Goal: Task Accomplishment & Management: Use online tool/utility

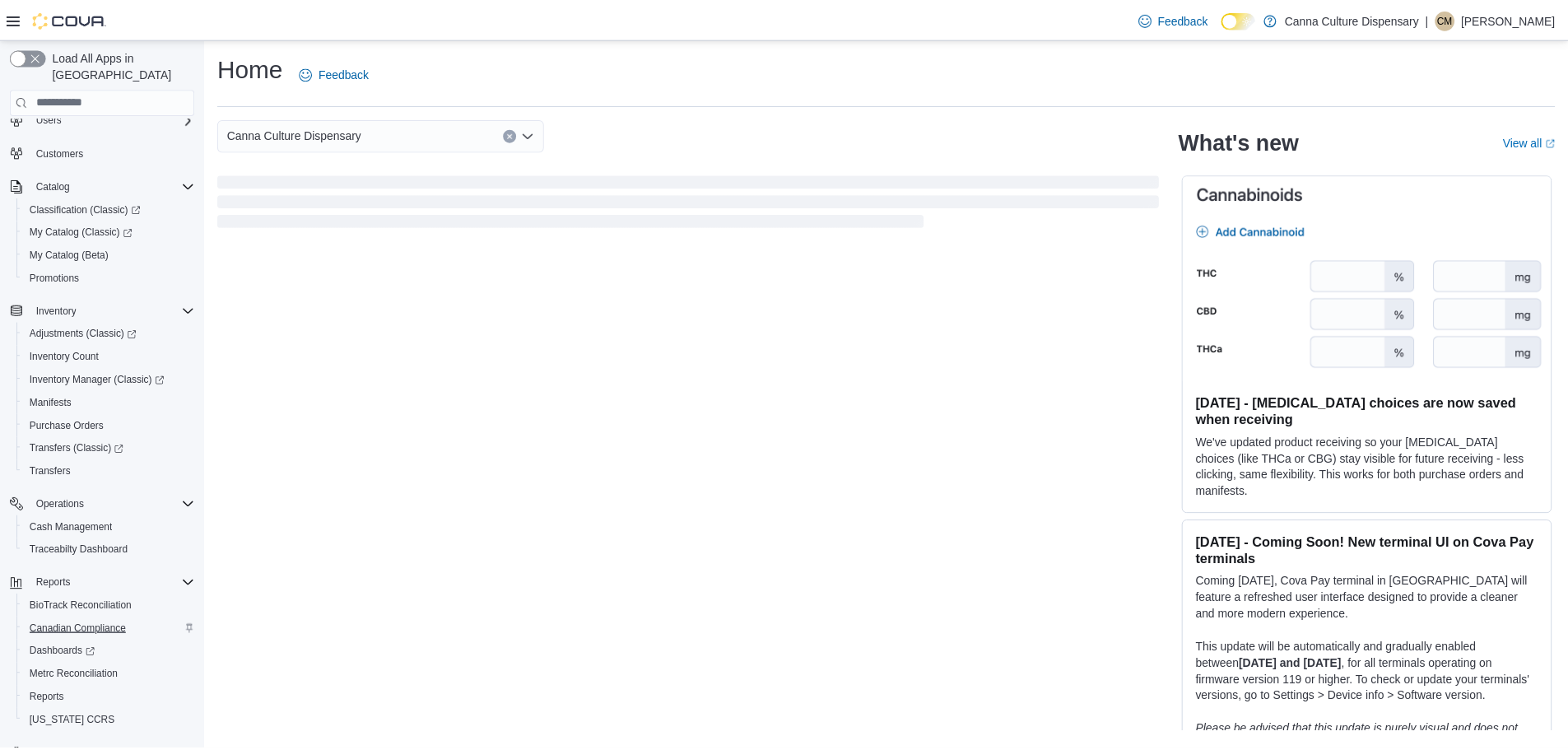
scroll to position [77, 0]
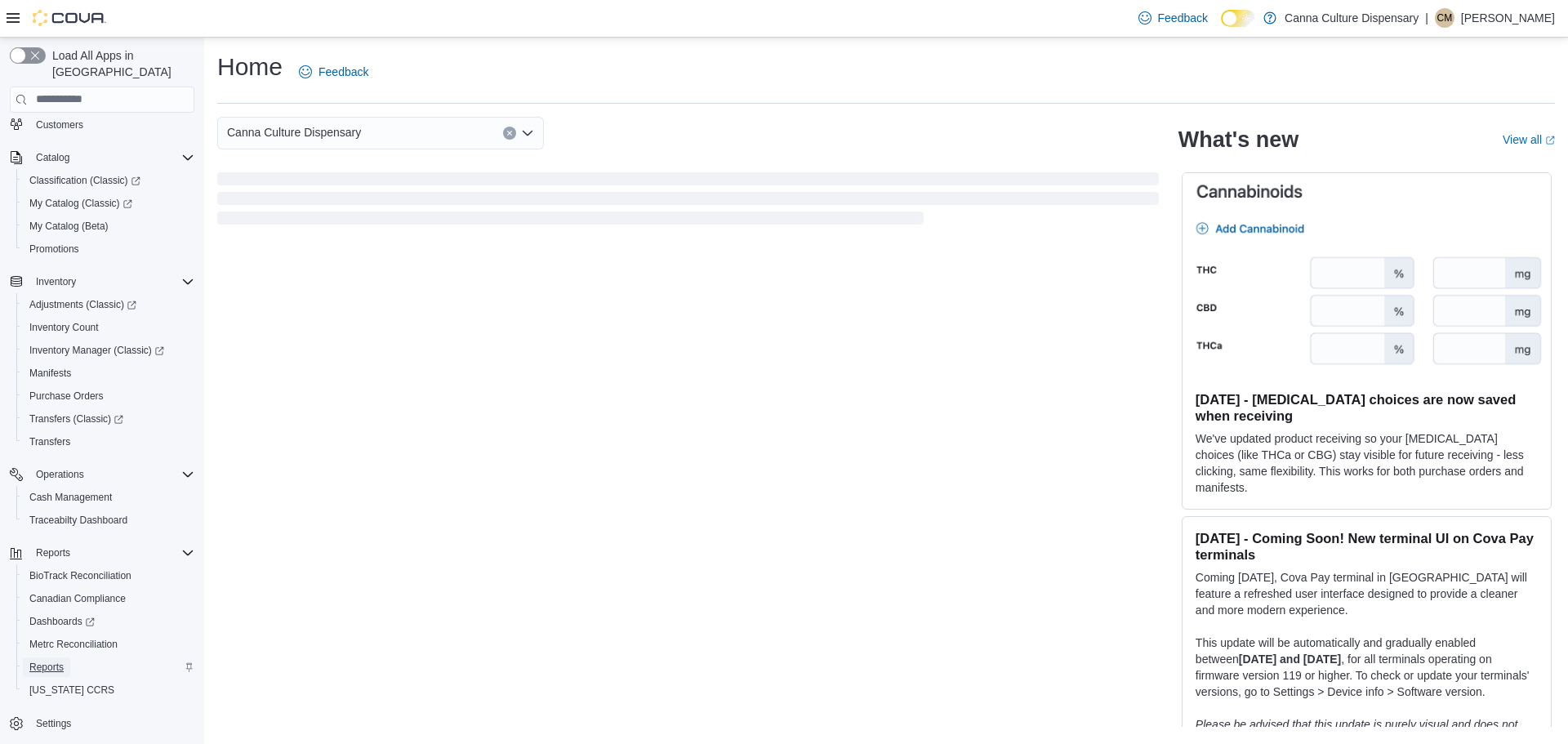
click at [47, 661] on span "Reports" at bounding box center [46, 668] width 34 height 13
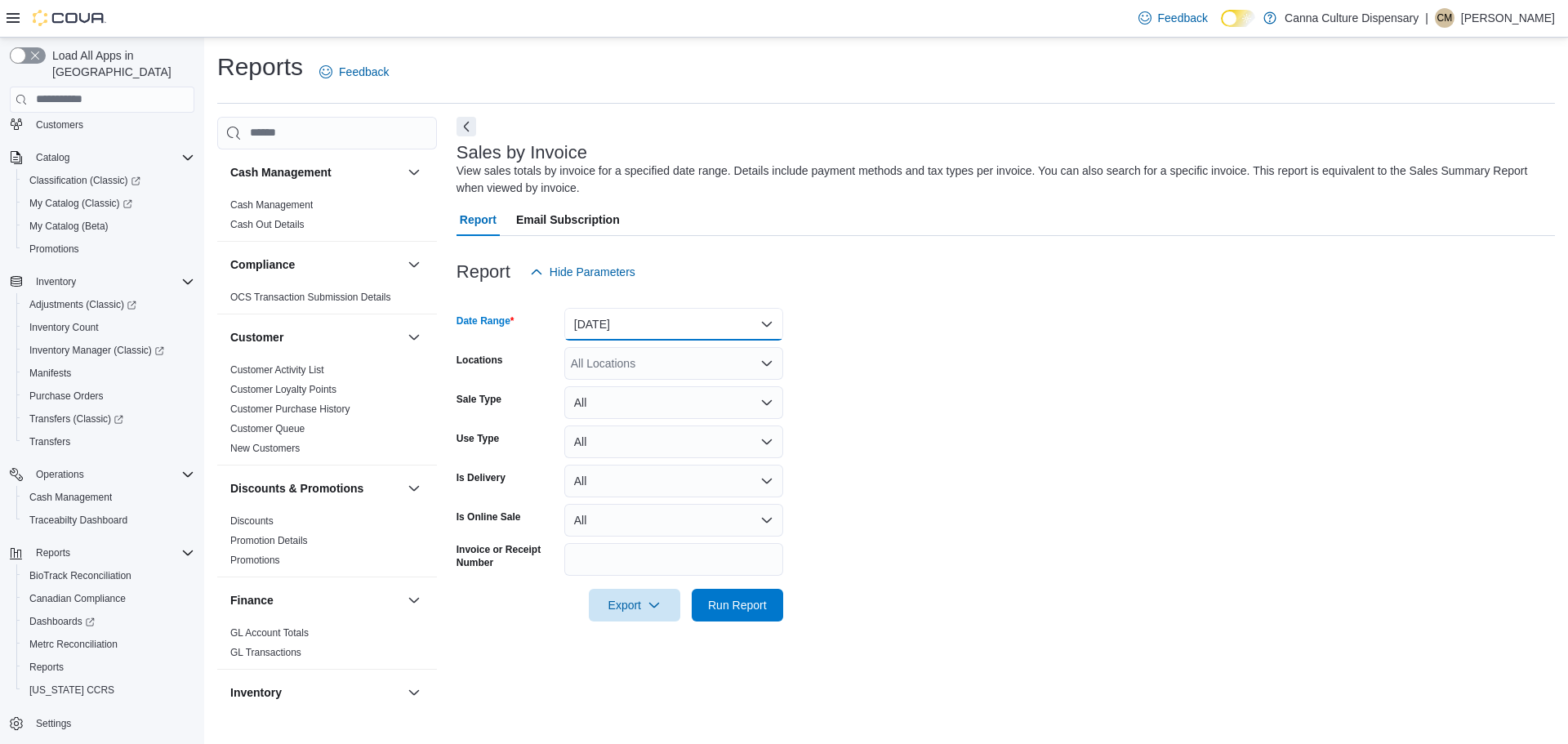
click at [665, 319] on button "Yesterday" at bounding box center [674, 325] width 219 height 33
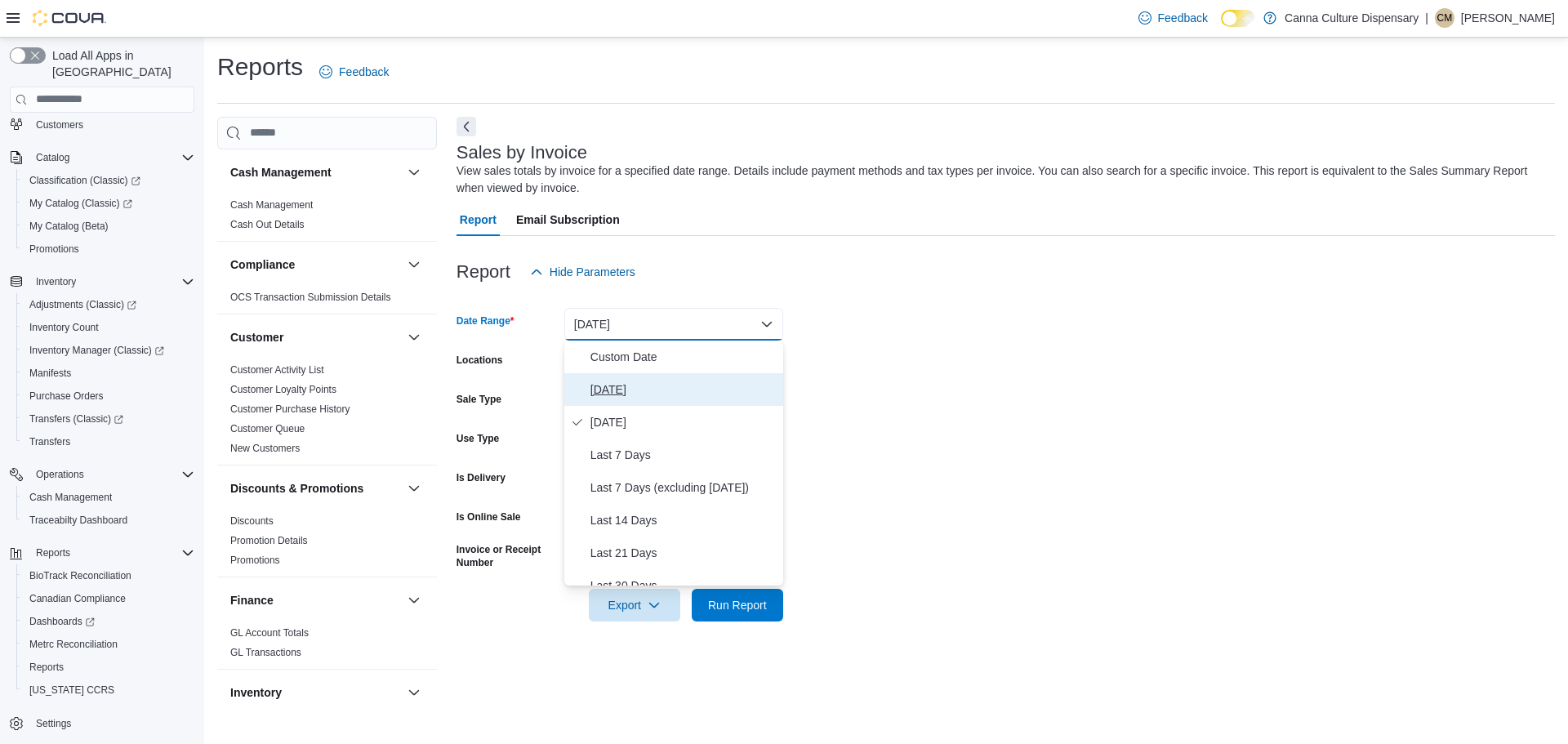
click at [659, 383] on span "Today" at bounding box center [683, 389] width 187 height 19
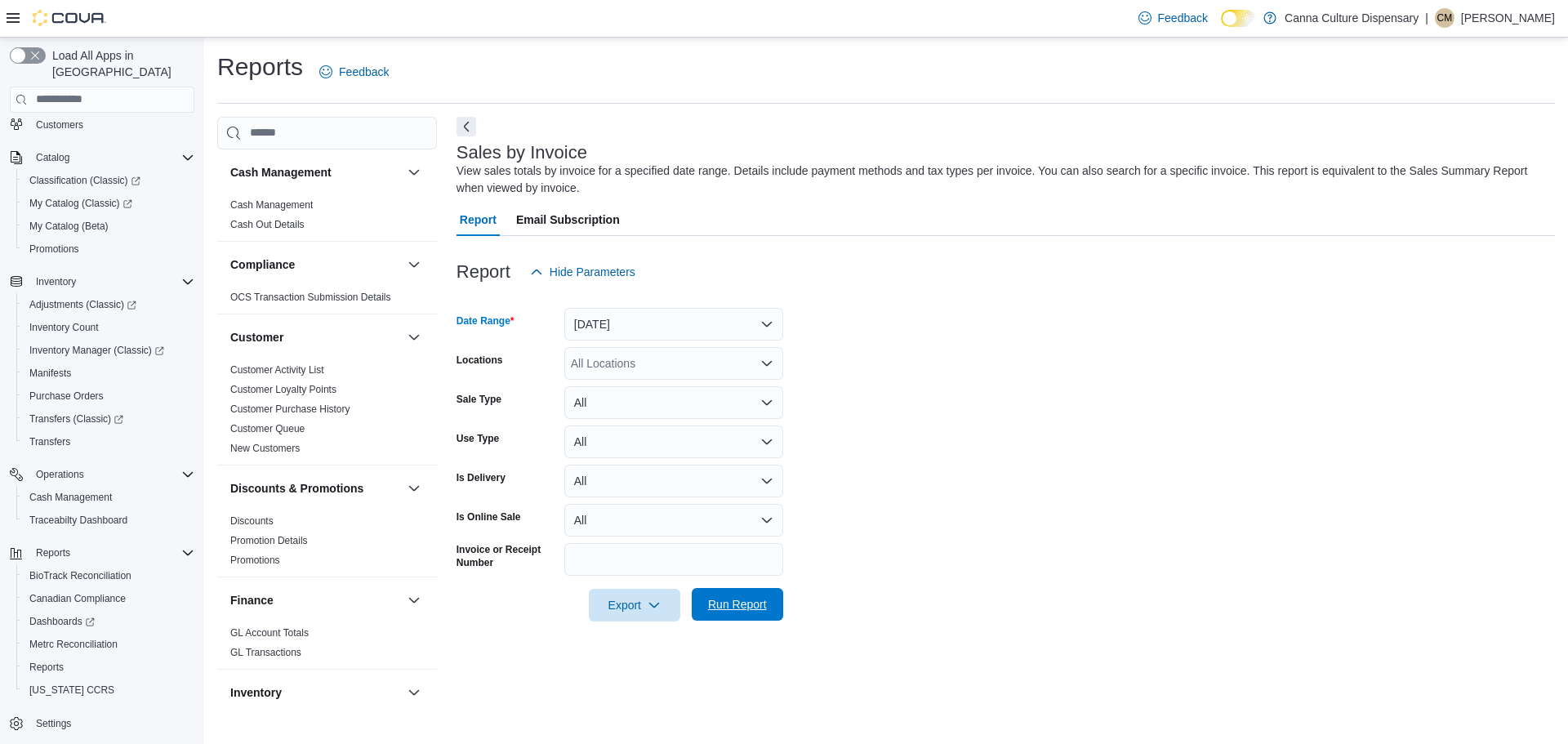
click at [774, 597] on button "Run Report" at bounding box center [737, 605] width 91 height 33
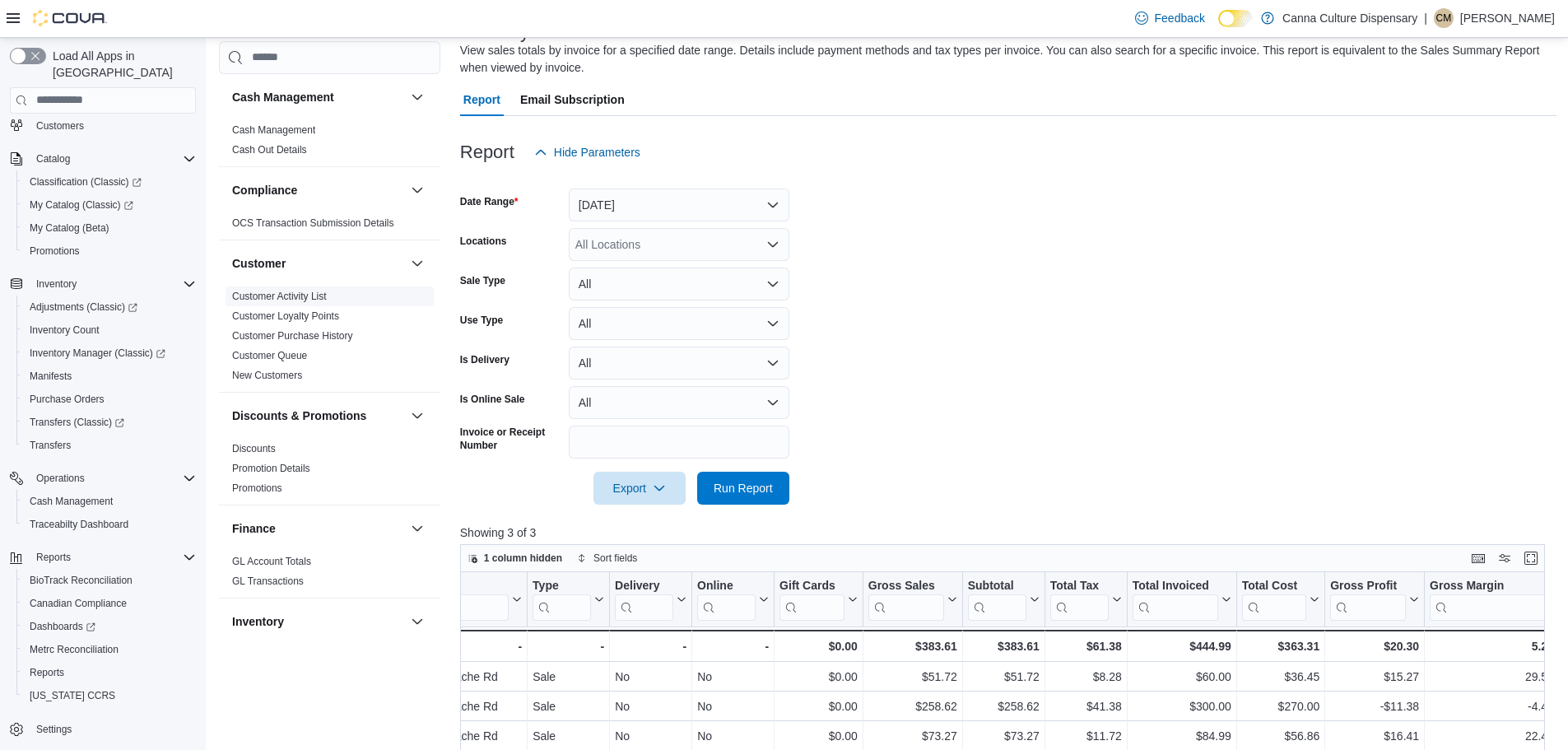
scroll to position [117, 0]
